Goal: Transaction & Acquisition: Download file/media

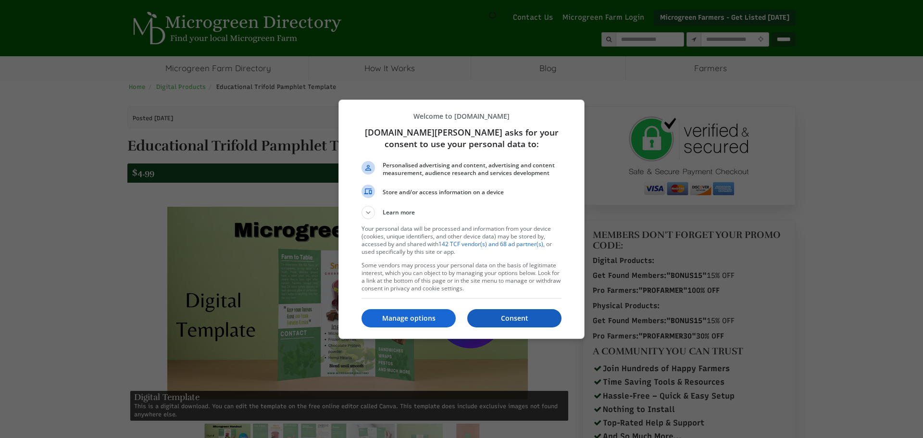
click at [497, 319] on p "Consent" at bounding box center [514, 318] width 94 height 10
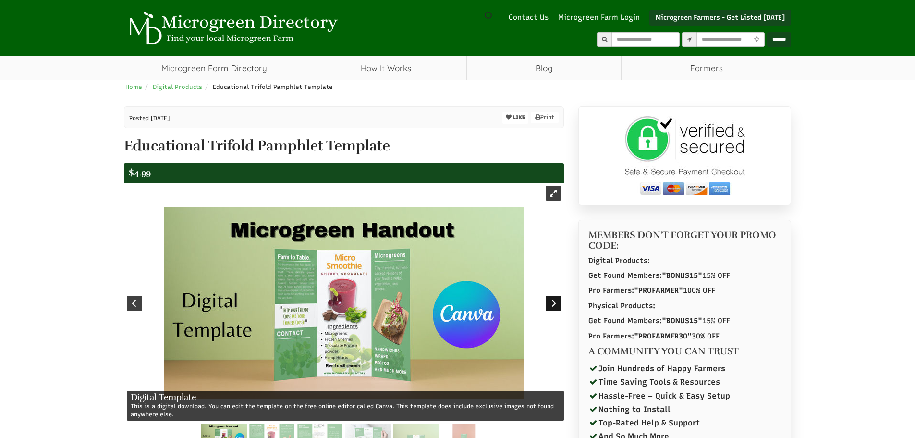
click at [556, 303] on div at bounding box center [553, 303] width 15 height 15
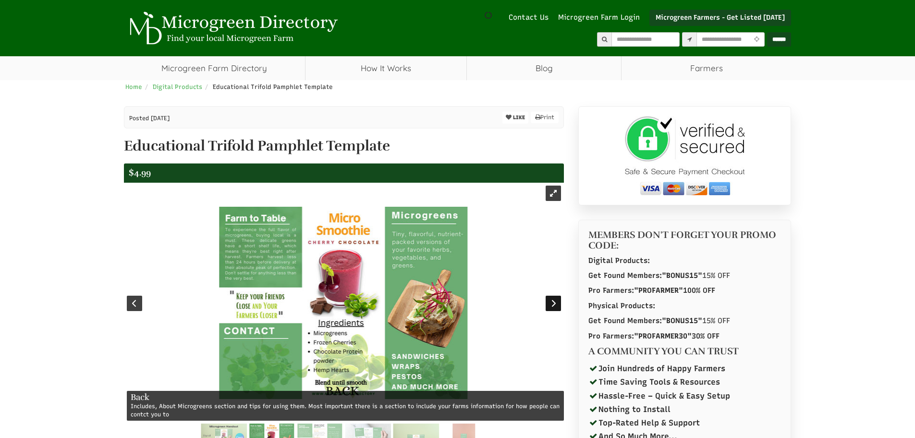
click at [556, 303] on div at bounding box center [553, 303] width 15 height 15
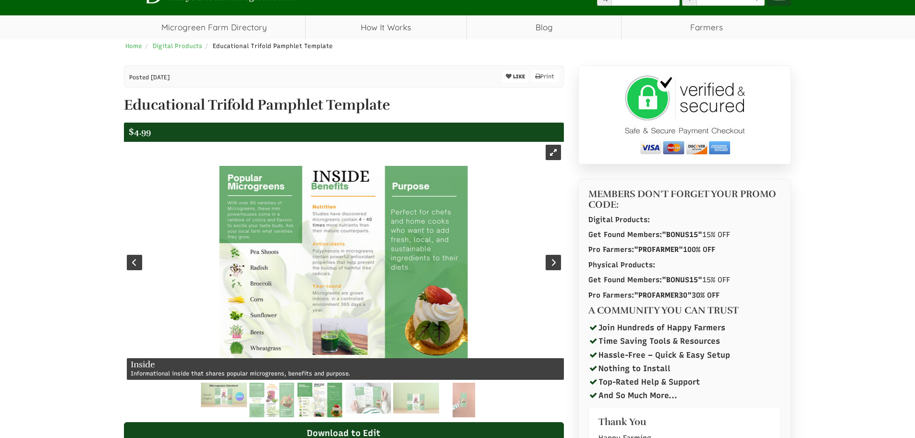
scroll to position [96, 0]
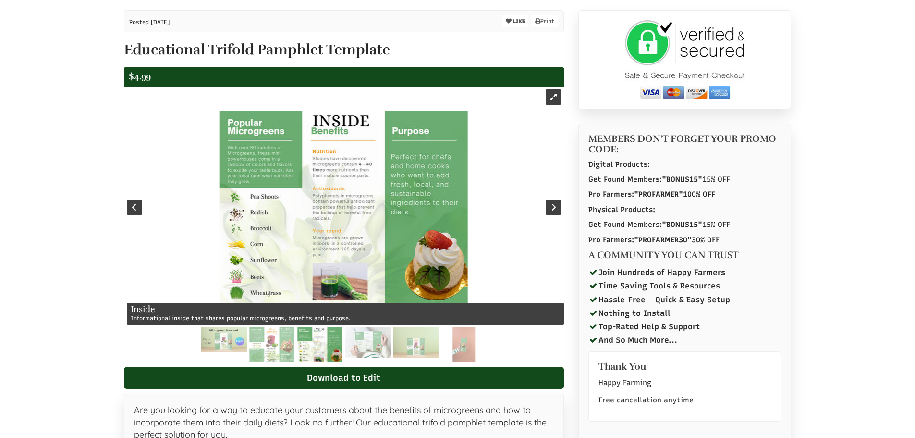
select select "Language Translate Widget"
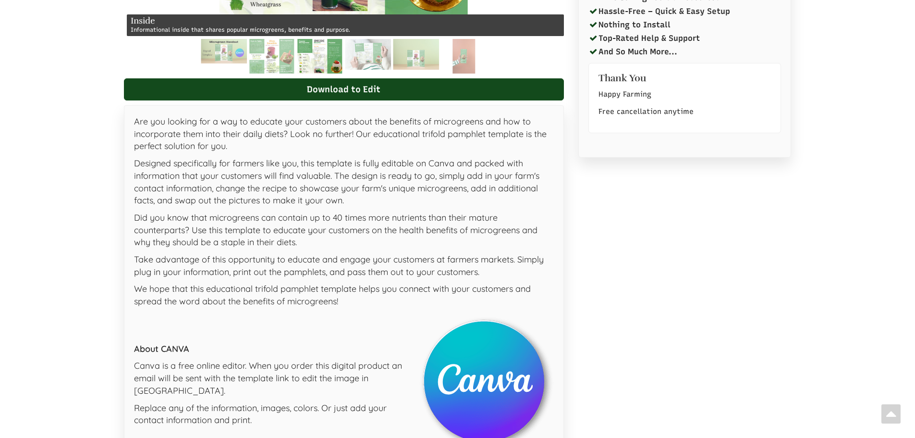
scroll to position [240, 0]
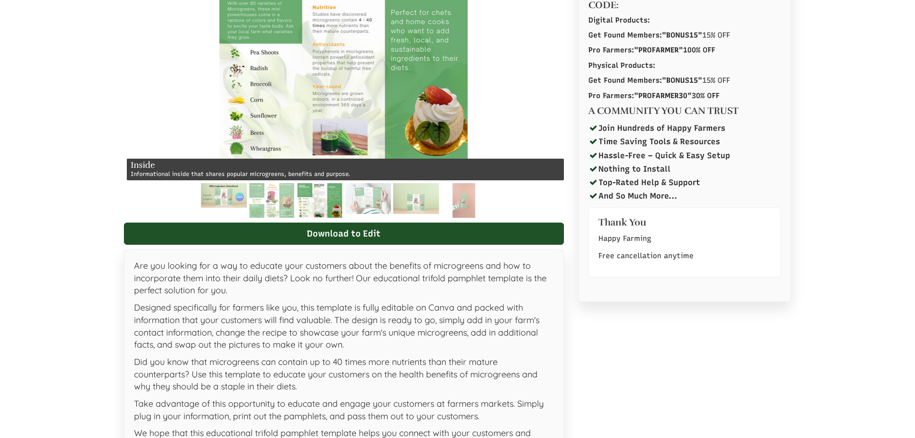
click at [357, 234] on link "Download to Edit" at bounding box center [344, 233] width 441 height 22
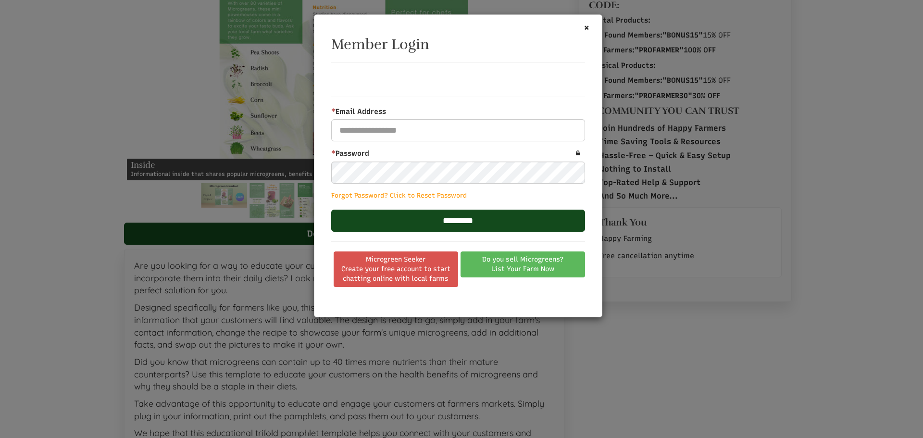
click at [590, 25] on div "Member Login * Email Address Required Field Please enter a valid email address …" at bounding box center [458, 162] width 283 height 280
click at [587, 29] on button "×" at bounding box center [586, 27] width 6 height 10
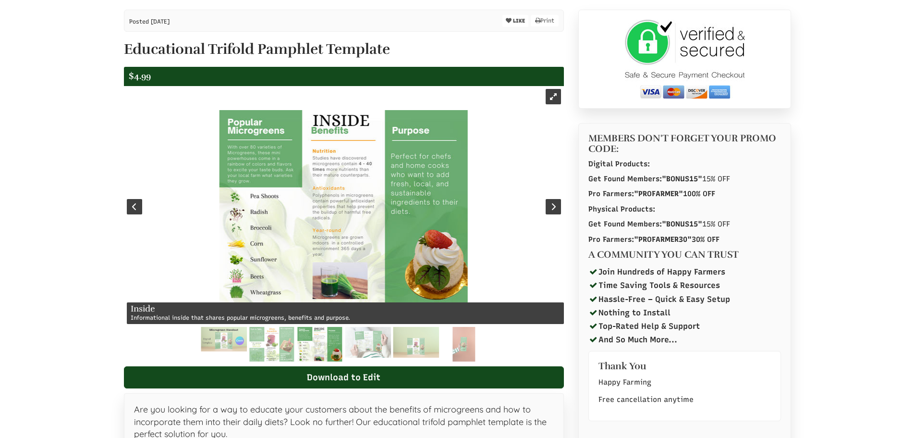
scroll to position [96, 0]
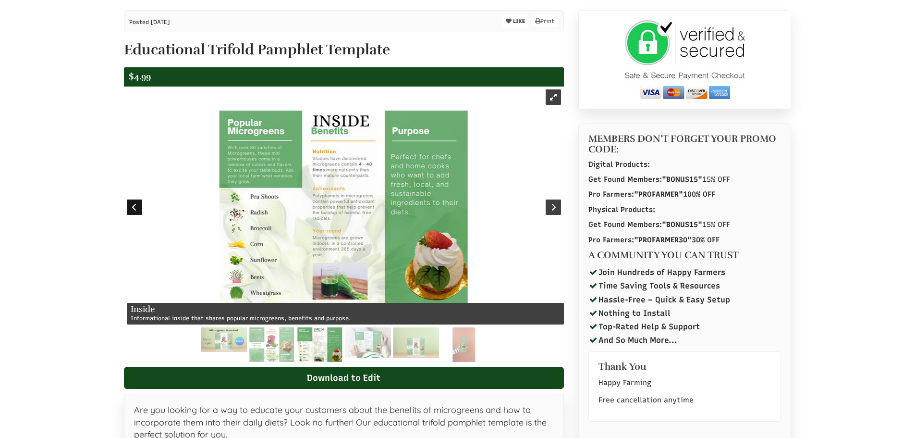
click at [136, 203] on div at bounding box center [134, 206] width 15 height 15
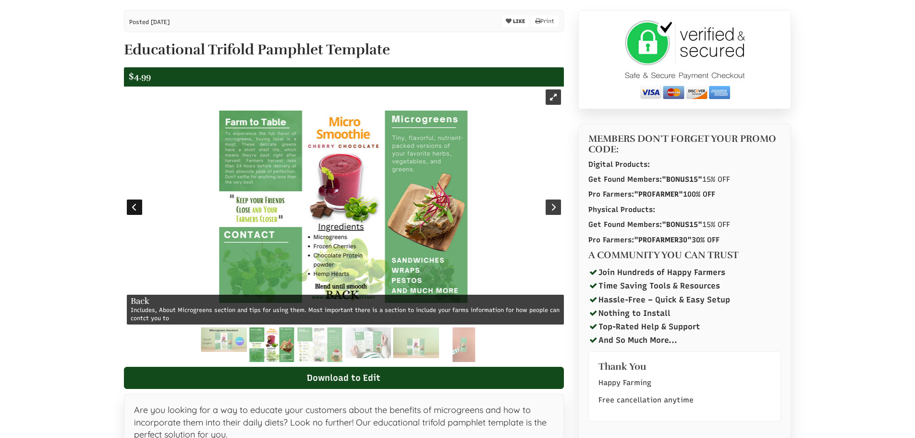
click at [131, 207] on div at bounding box center [134, 206] width 15 height 15
